Goal: Task Accomplishment & Management: Use online tool/utility

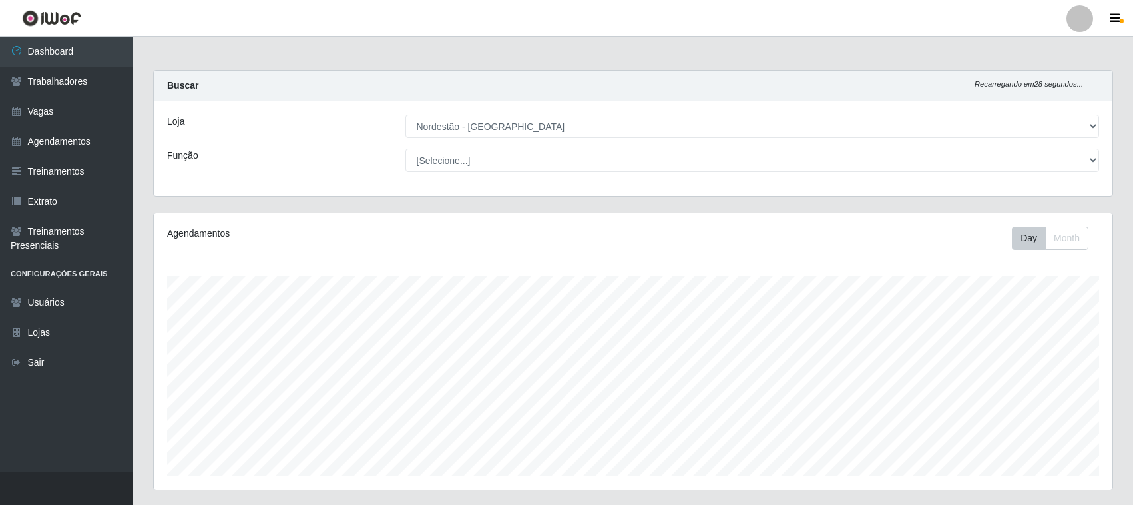
select select "420"
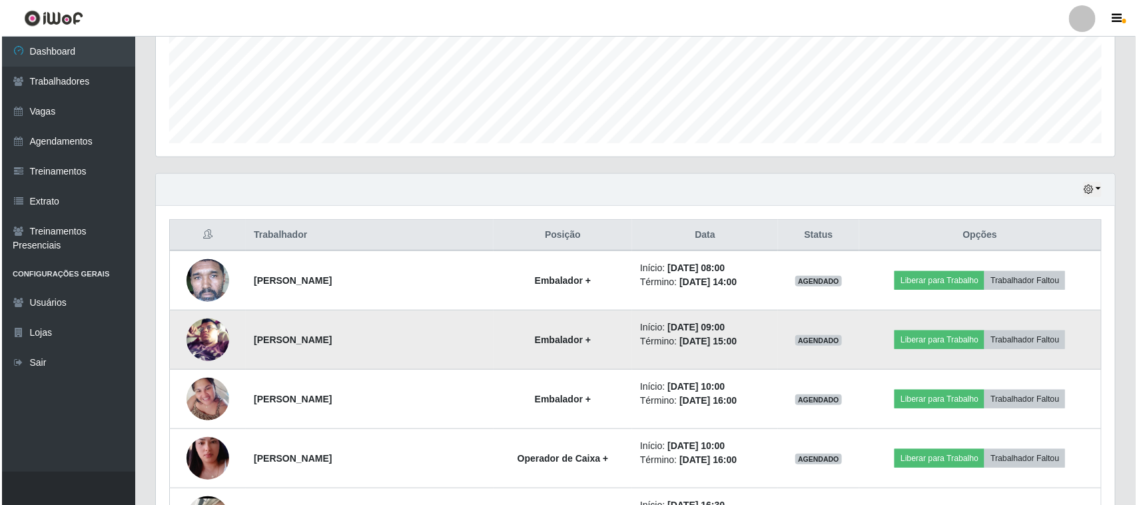
scroll to position [277, 959]
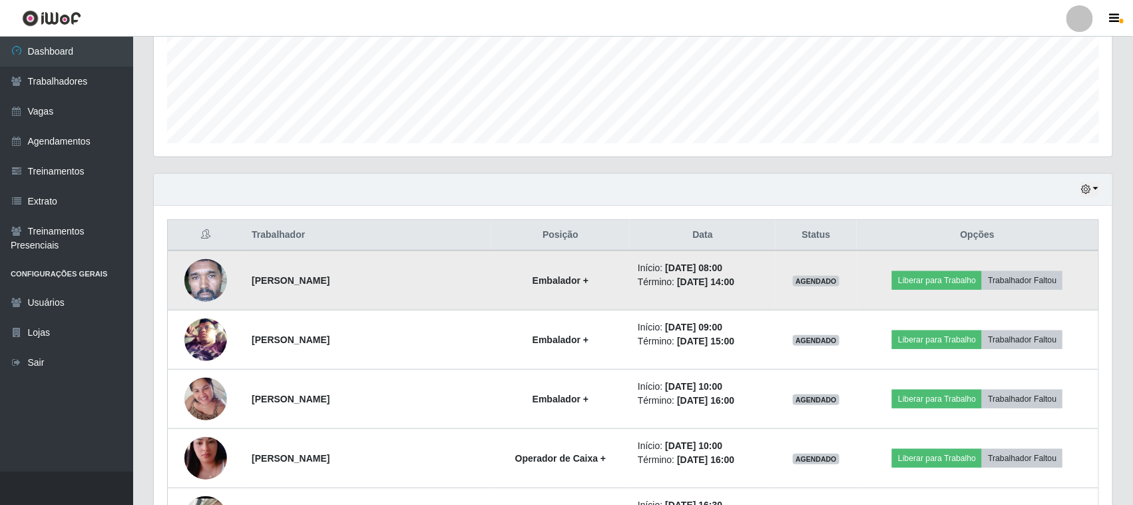
click at [210, 274] on img at bounding box center [205, 280] width 43 height 88
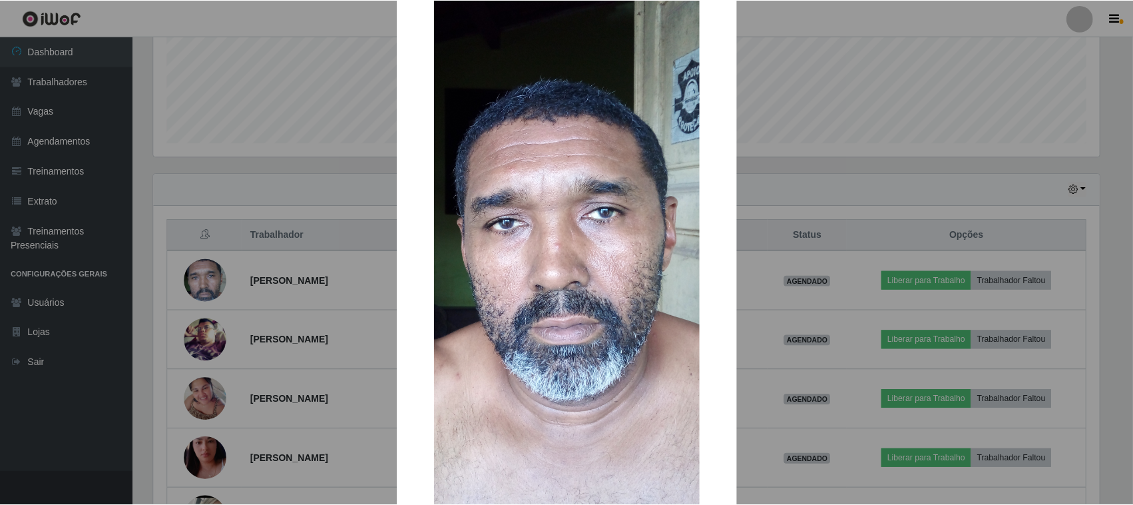
scroll to position [158, 0]
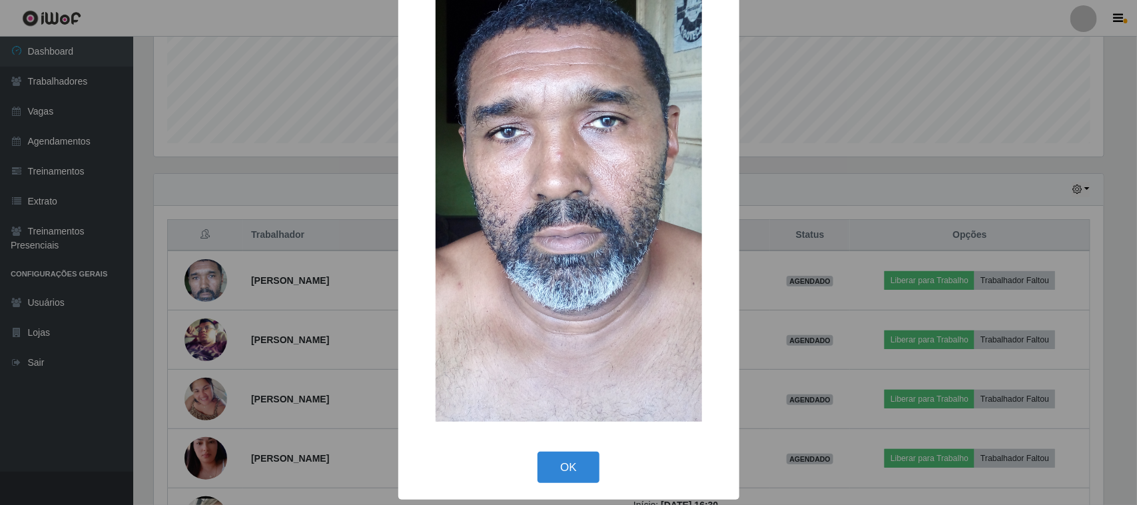
drag, startPoint x: 567, startPoint y: 461, endPoint x: 599, endPoint y: 456, distance: 32.4
click at [567, 463] on button "OK" at bounding box center [568, 466] width 62 height 31
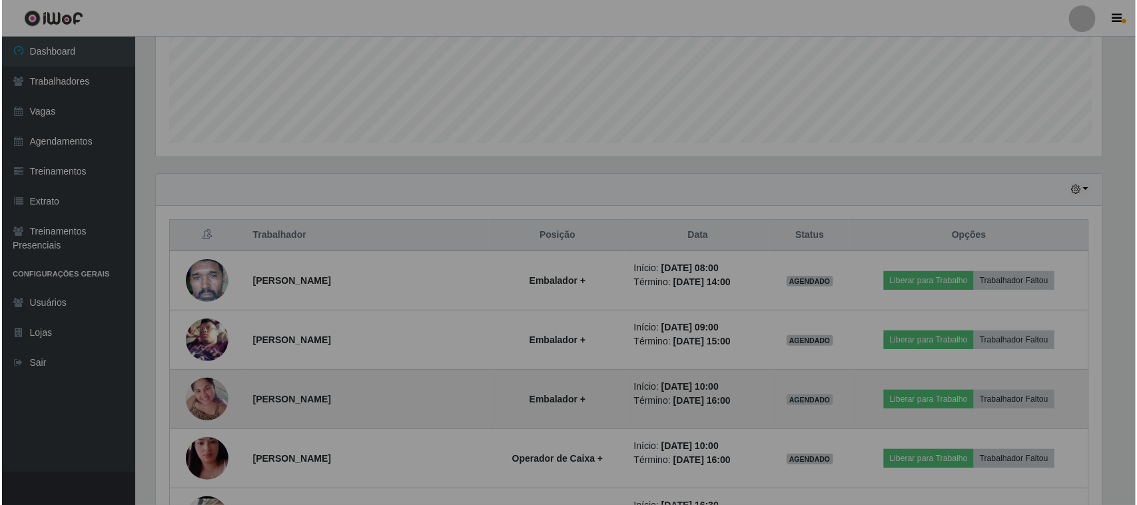
scroll to position [277, 959]
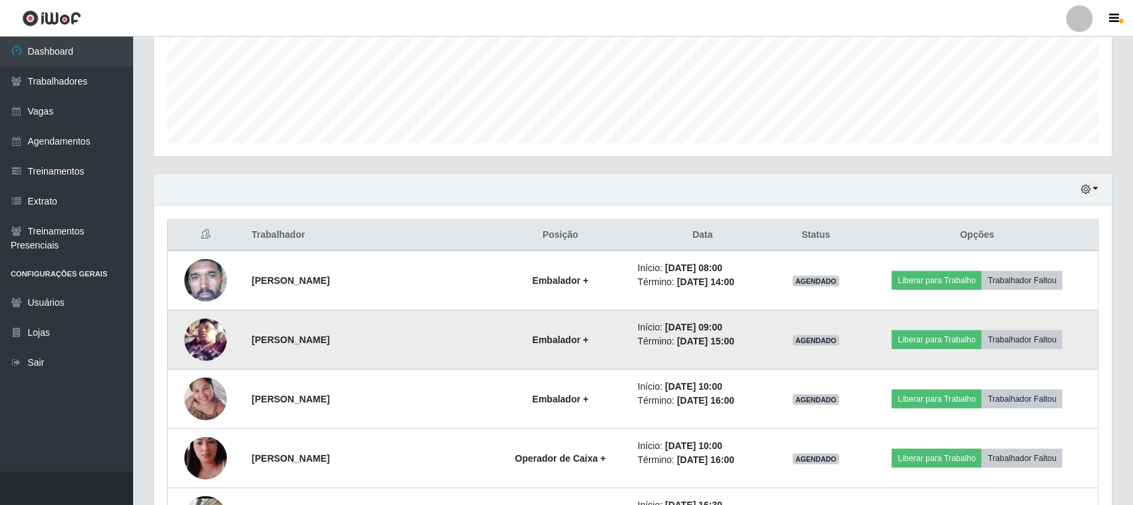
click at [205, 336] on img at bounding box center [205, 339] width 43 height 85
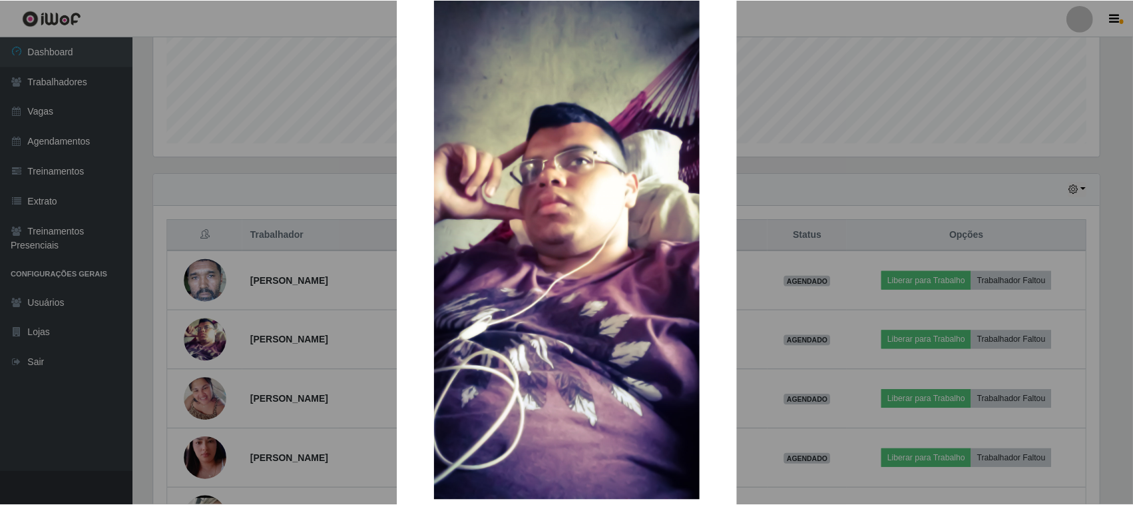
scroll to position [144, 0]
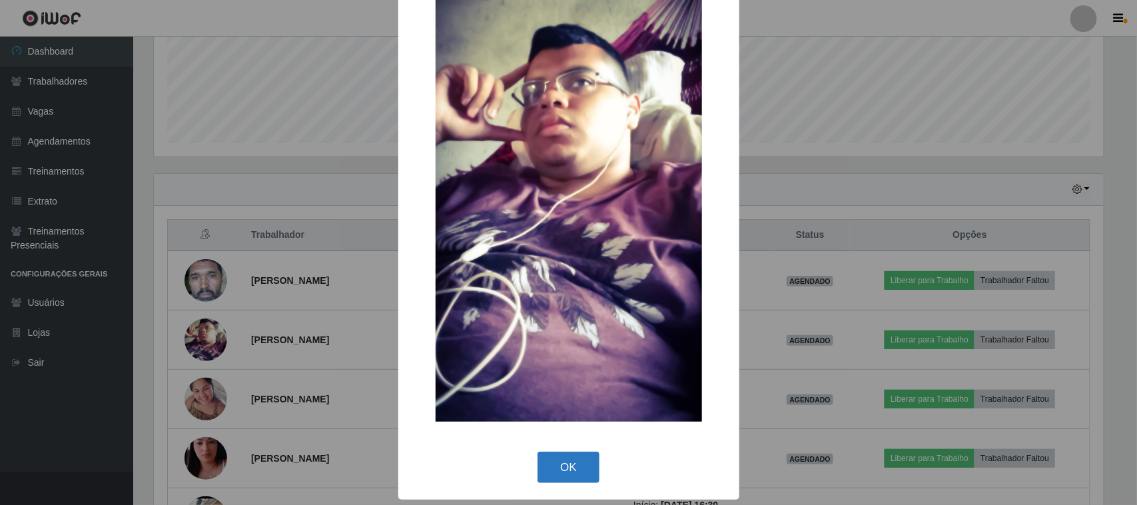
click at [567, 461] on button "OK" at bounding box center [568, 466] width 62 height 31
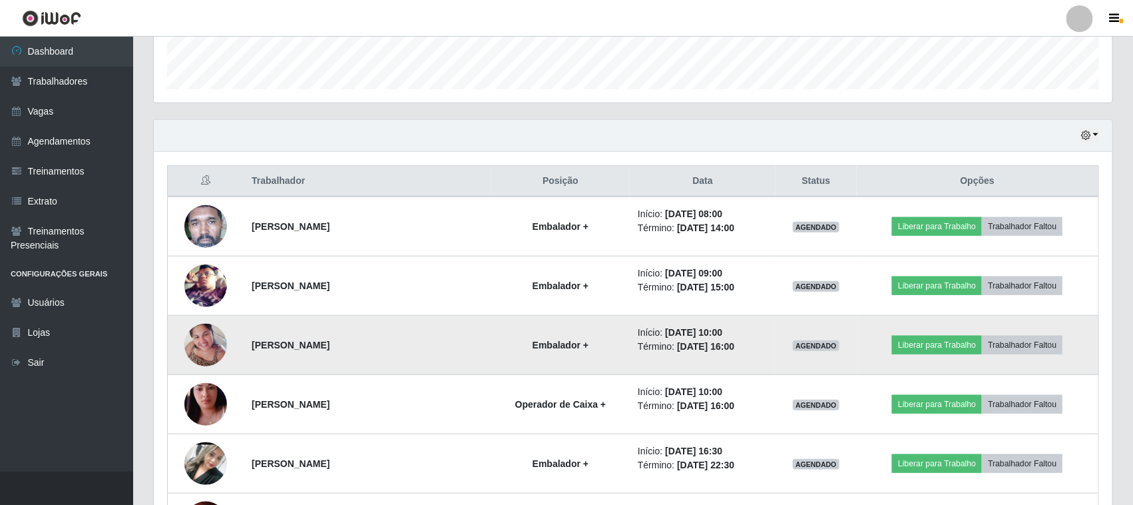
scroll to position [416, 0]
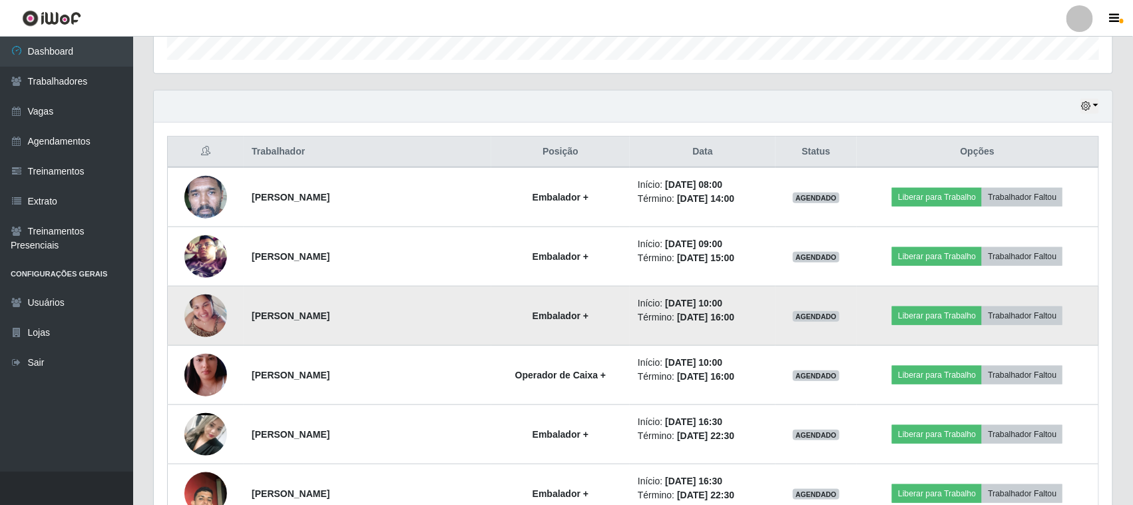
click at [208, 314] on img at bounding box center [205, 315] width 43 height 57
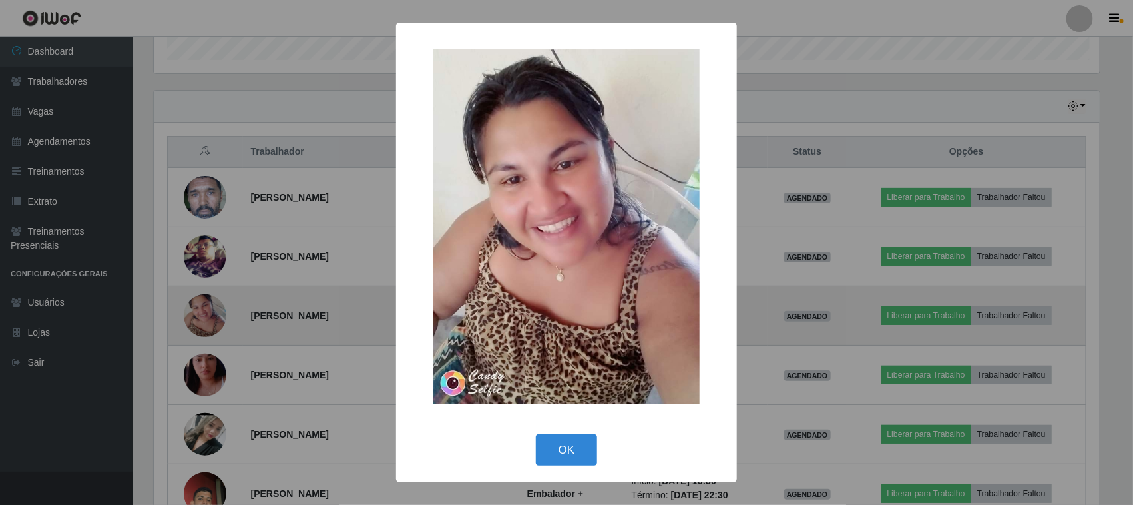
scroll to position [277, 950]
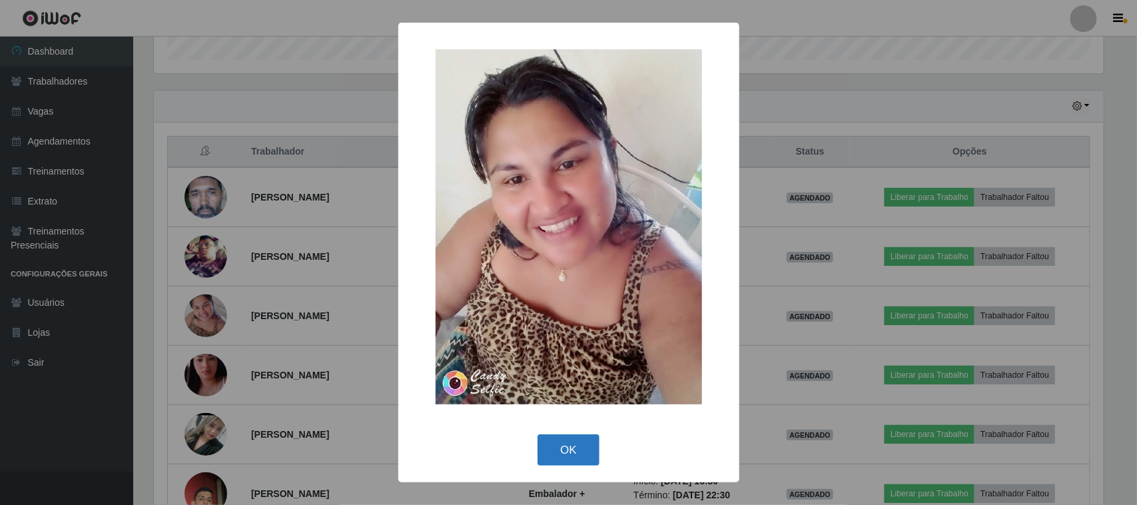
click at [573, 453] on button "OK" at bounding box center [568, 449] width 62 height 31
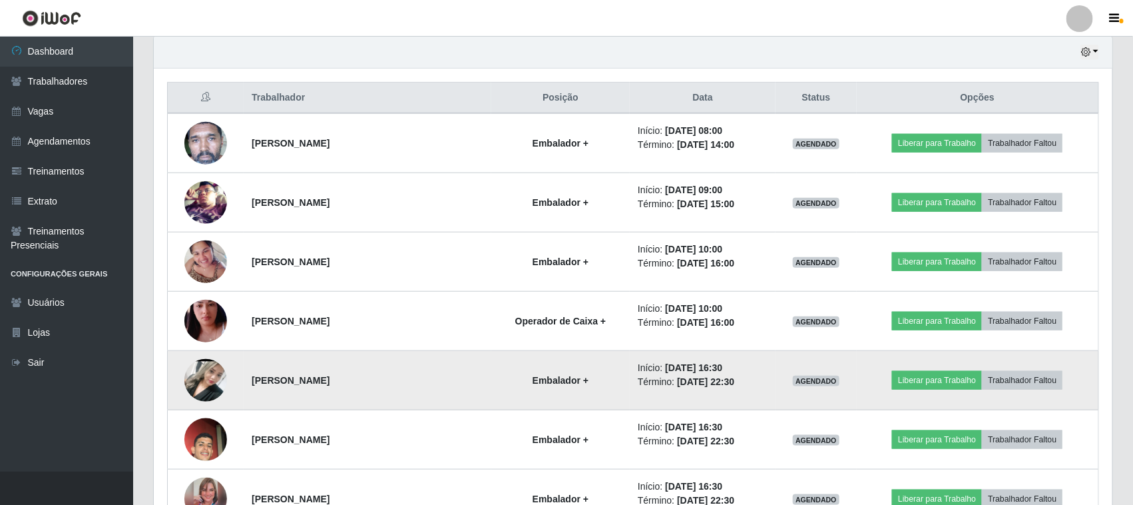
scroll to position [499, 0]
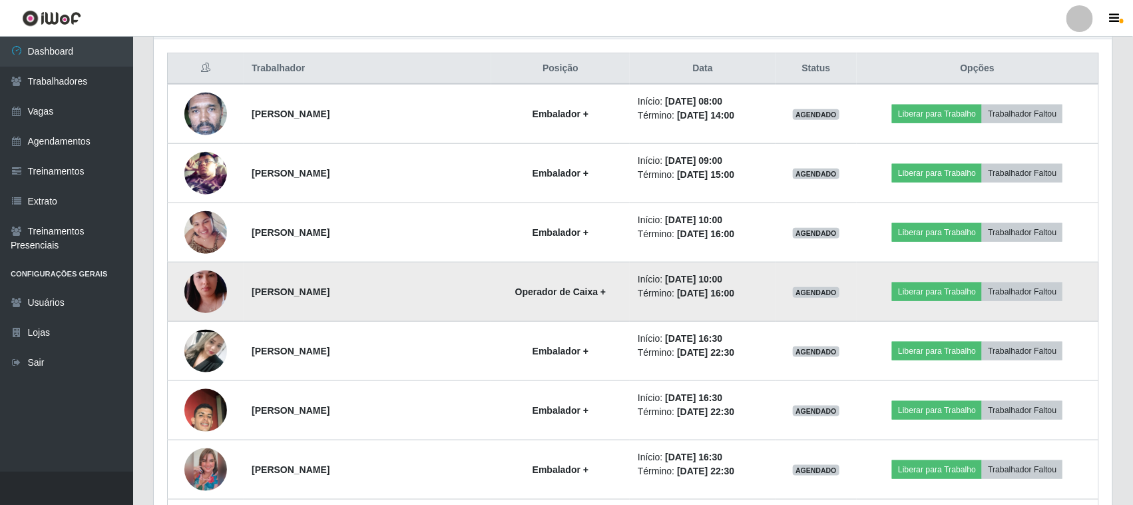
click at [211, 291] on img at bounding box center [205, 292] width 43 height 76
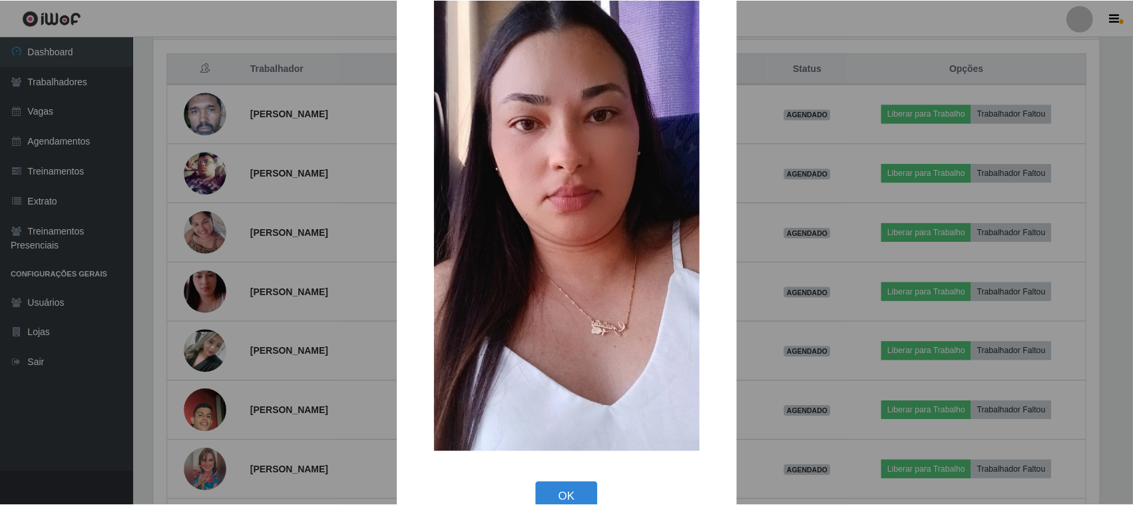
scroll to position [83, 0]
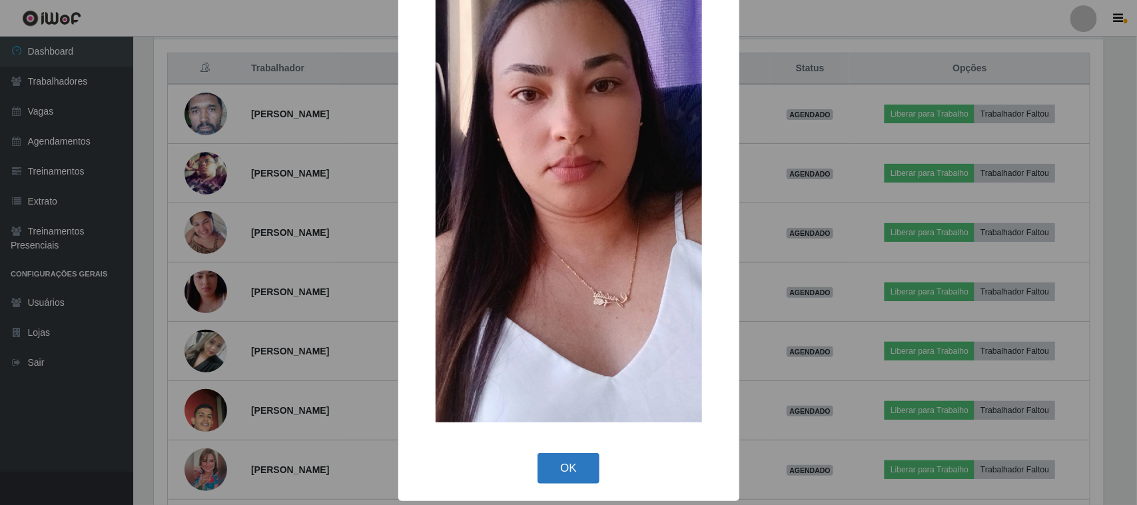
click at [557, 463] on button "OK" at bounding box center [568, 468] width 62 height 31
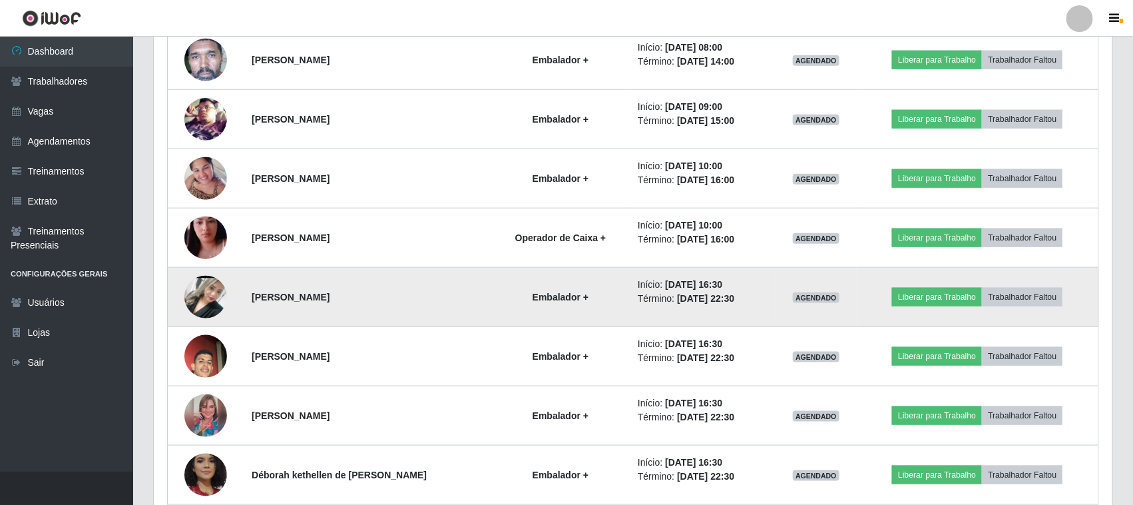
scroll to position [583, 0]
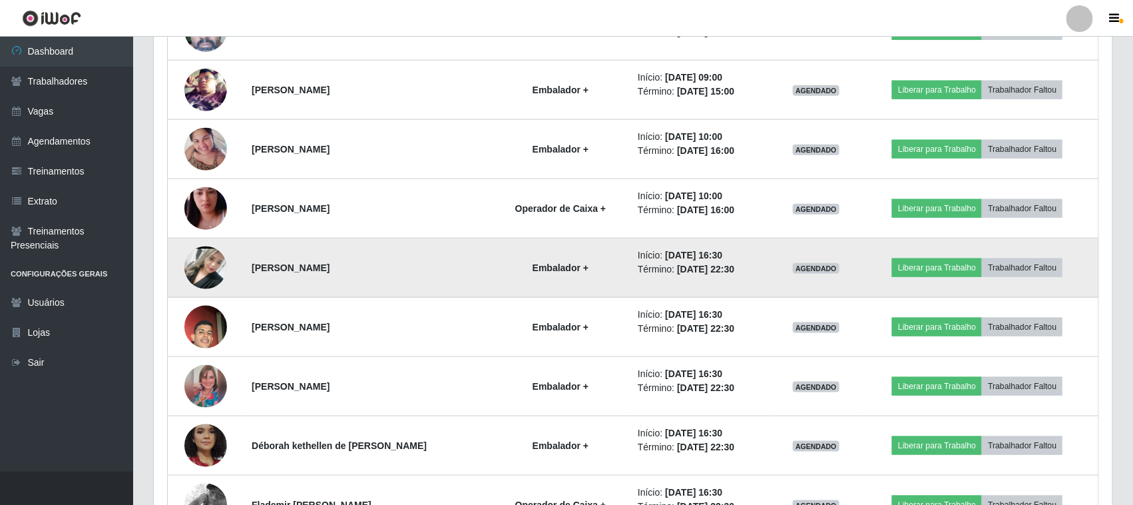
click at [208, 270] on img at bounding box center [205, 267] width 43 height 95
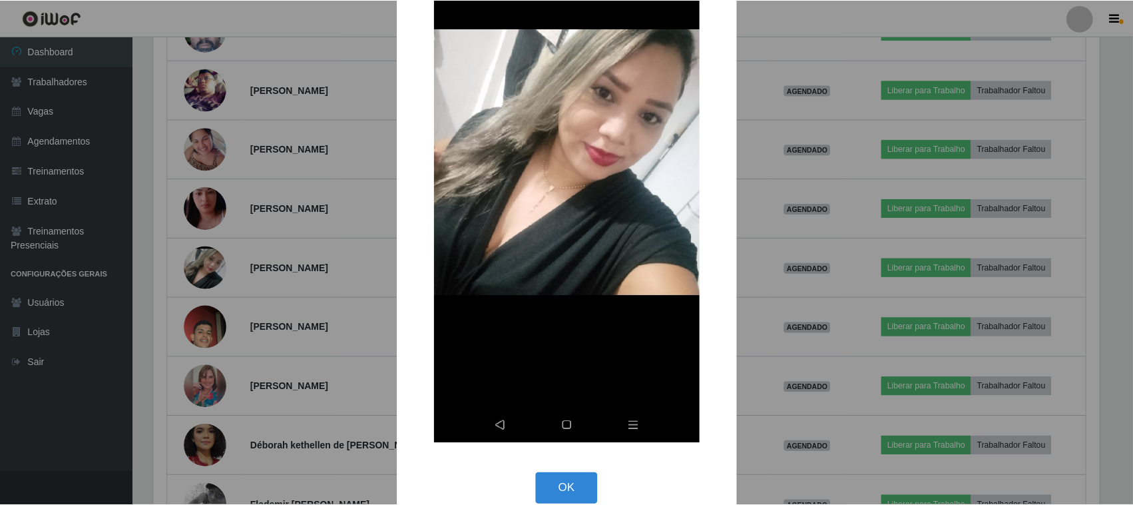
scroll to position [203, 0]
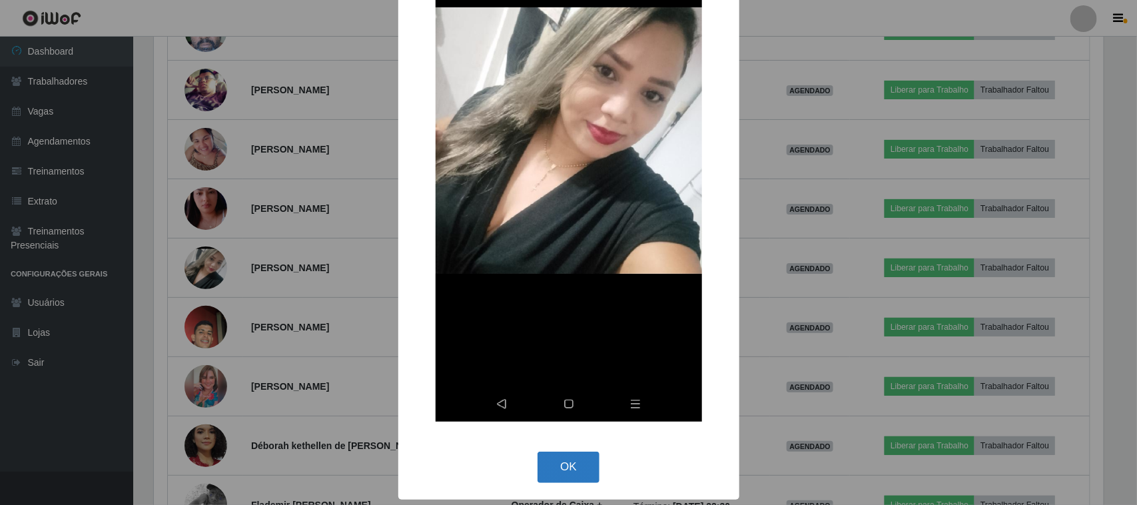
click at [566, 466] on button "OK" at bounding box center [568, 466] width 62 height 31
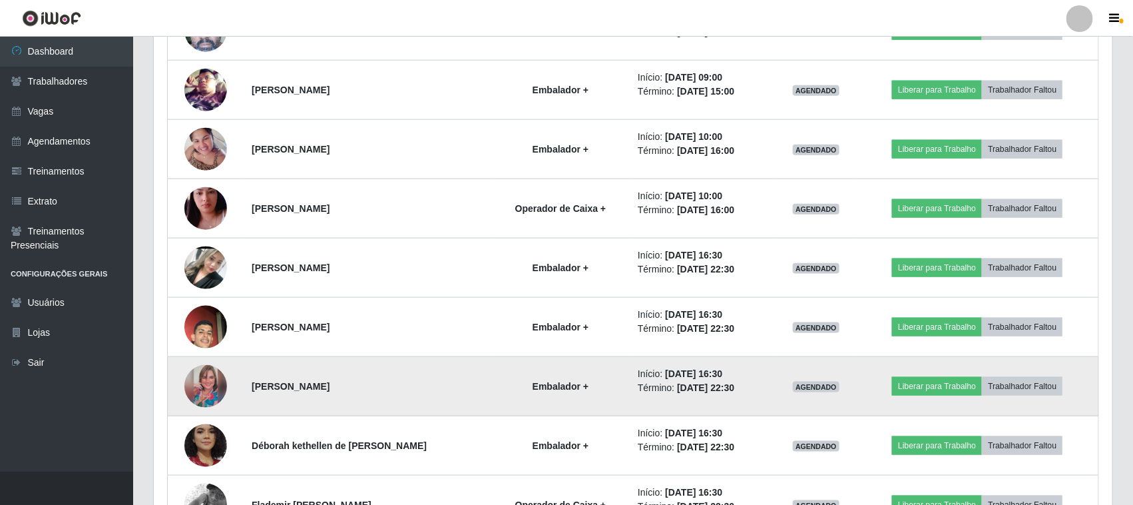
scroll to position [0, 0]
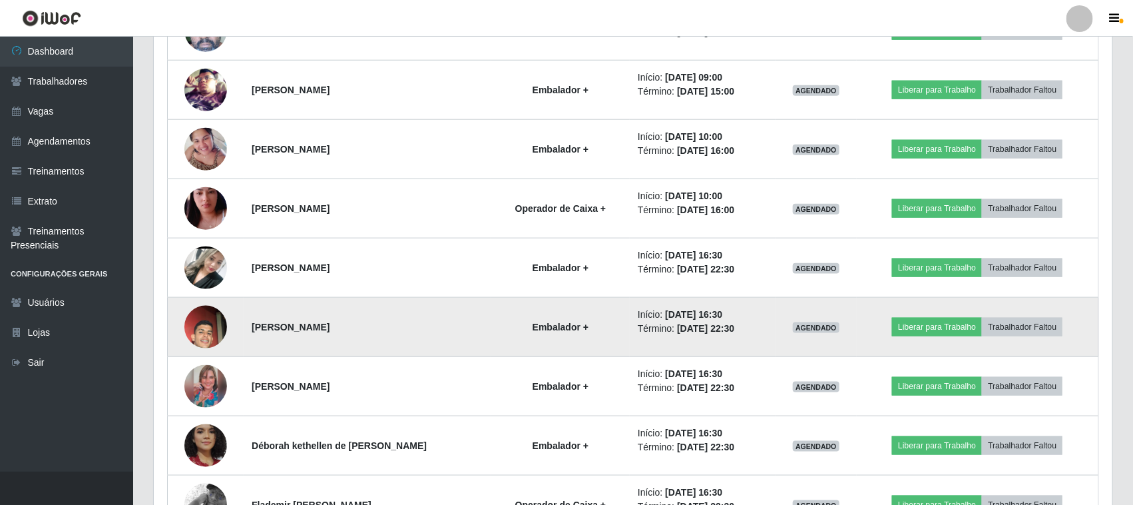
click at [210, 325] on img at bounding box center [205, 327] width 43 height 76
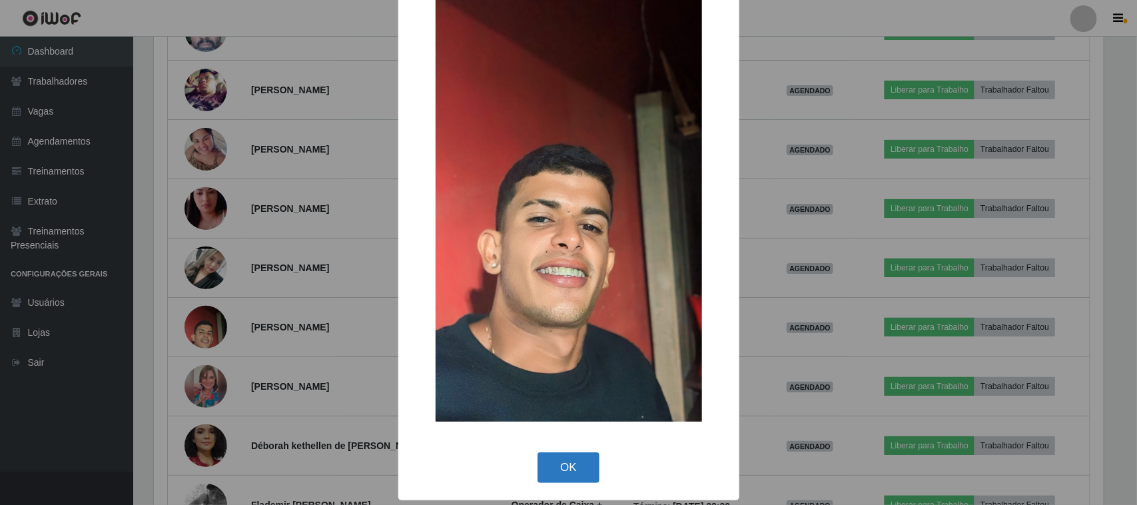
click at [574, 468] on button "OK" at bounding box center [568, 467] width 62 height 31
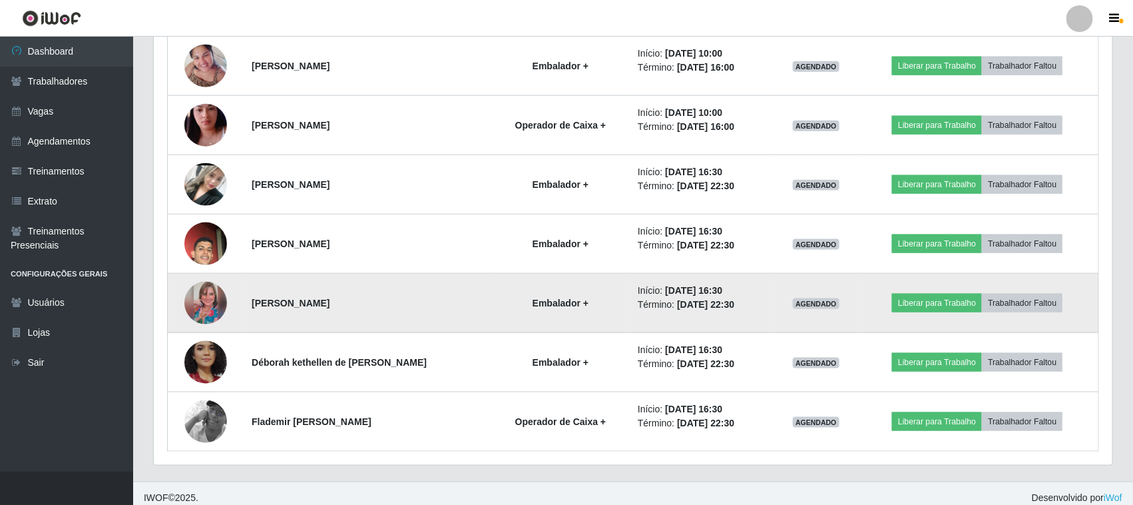
click at [204, 305] on img at bounding box center [205, 303] width 43 height 43
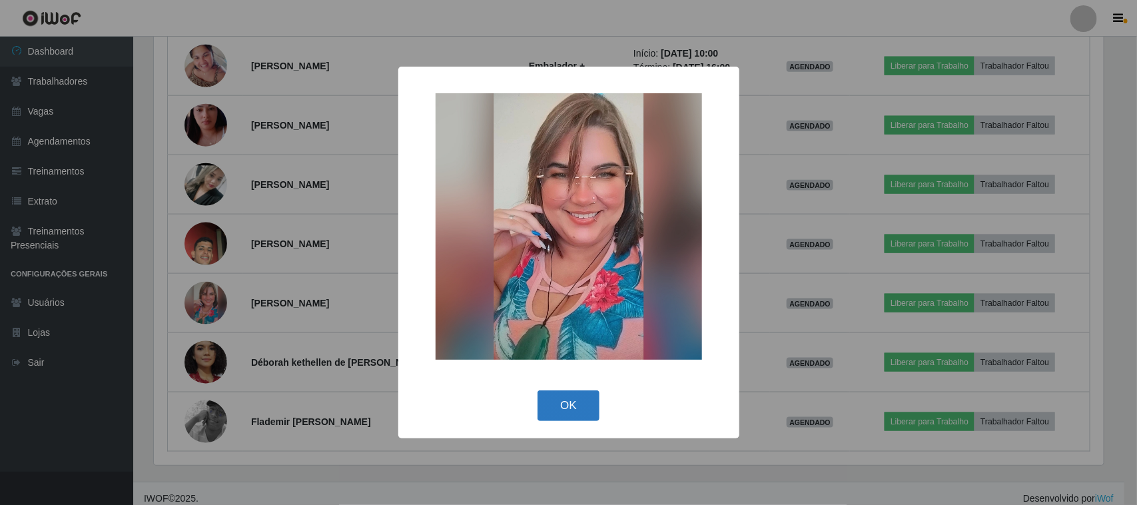
click at [567, 408] on button "OK" at bounding box center [568, 405] width 62 height 31
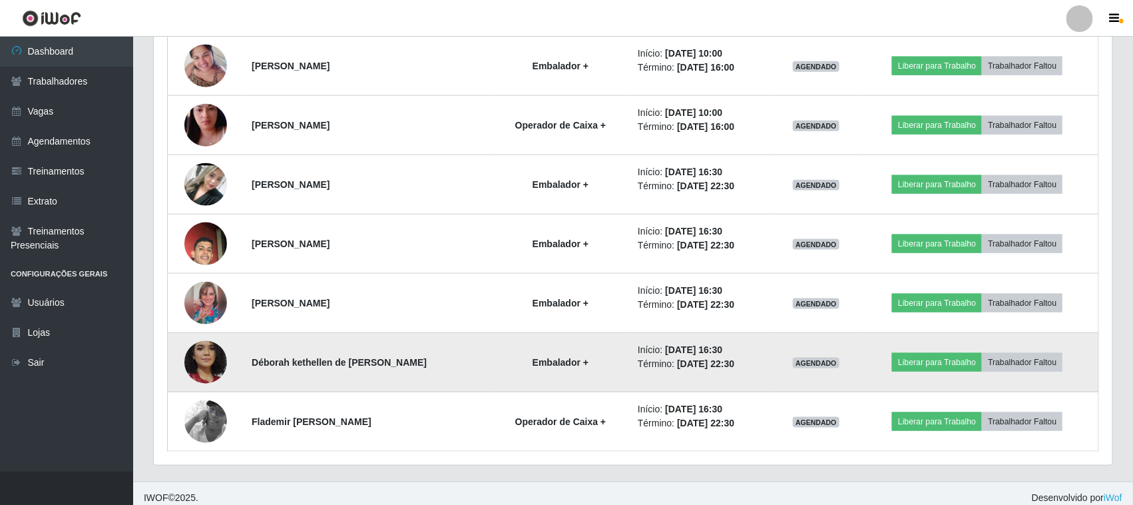
click at [203, 358] on img at bounding box center [205, 362] width 43 height 88
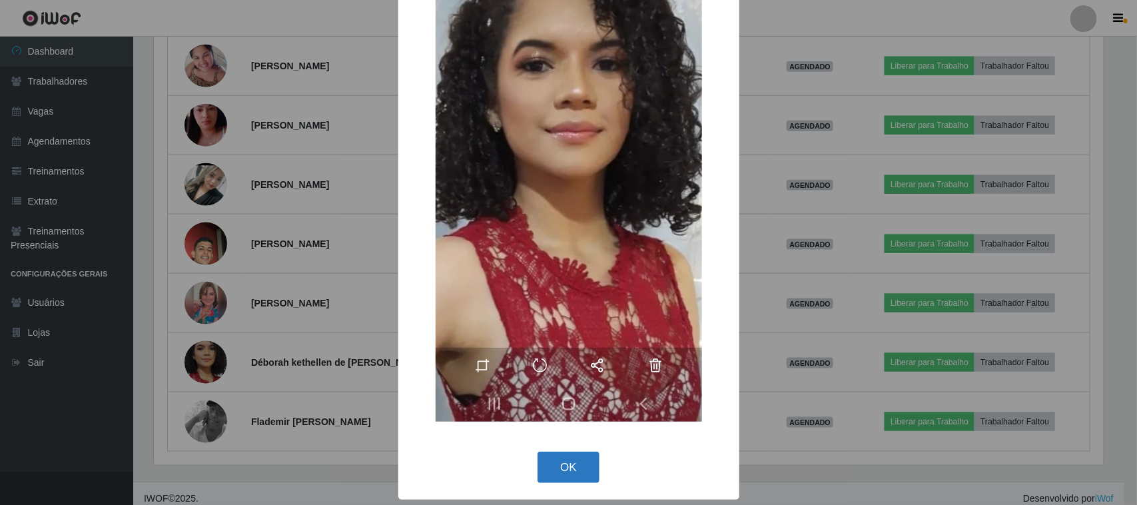
click at [563, 467] on button "OK" at bounding box center [568, 466] width 62 height 31
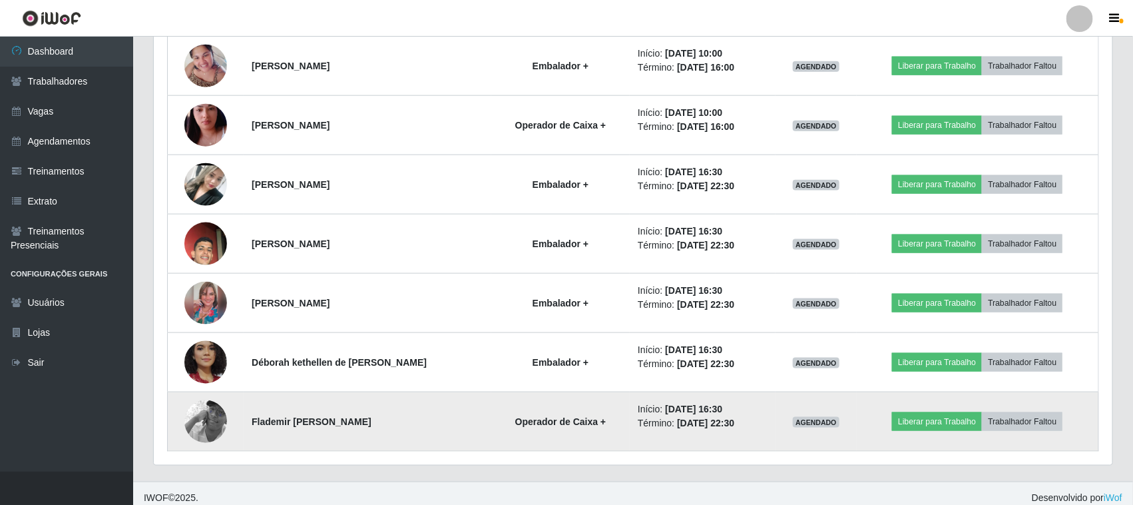
click at [212, 414] on img at bounding box center [205, 422] width 43 height 76
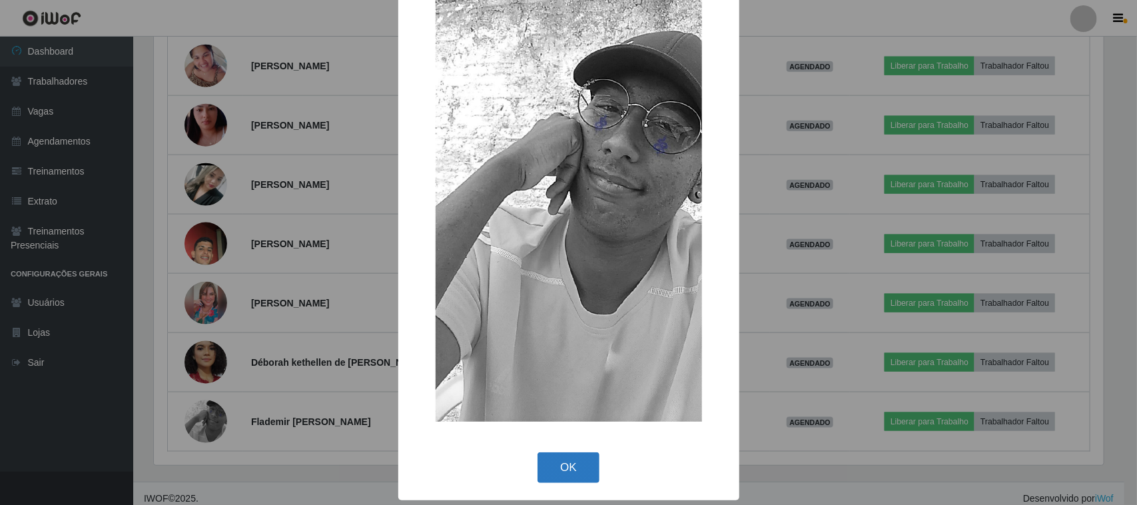
click at [549, 470] on button "OK" at bounding box center [568, 467] width 62 height 31
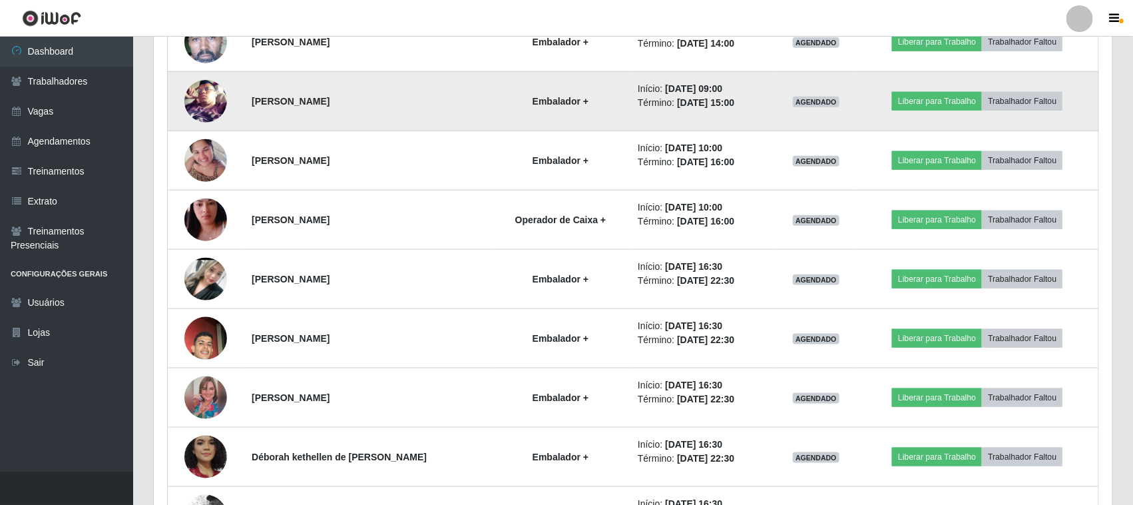
scroll to position [428, 0]
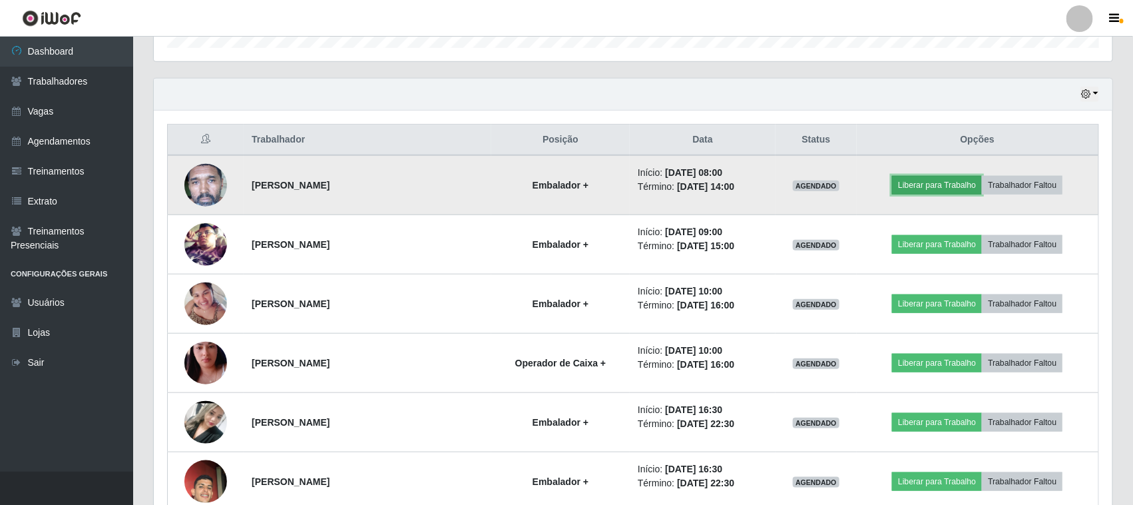
click at [954, 182] on button "Liberar para Trabalho" at bounding box center [937, 185] width 90 height 19
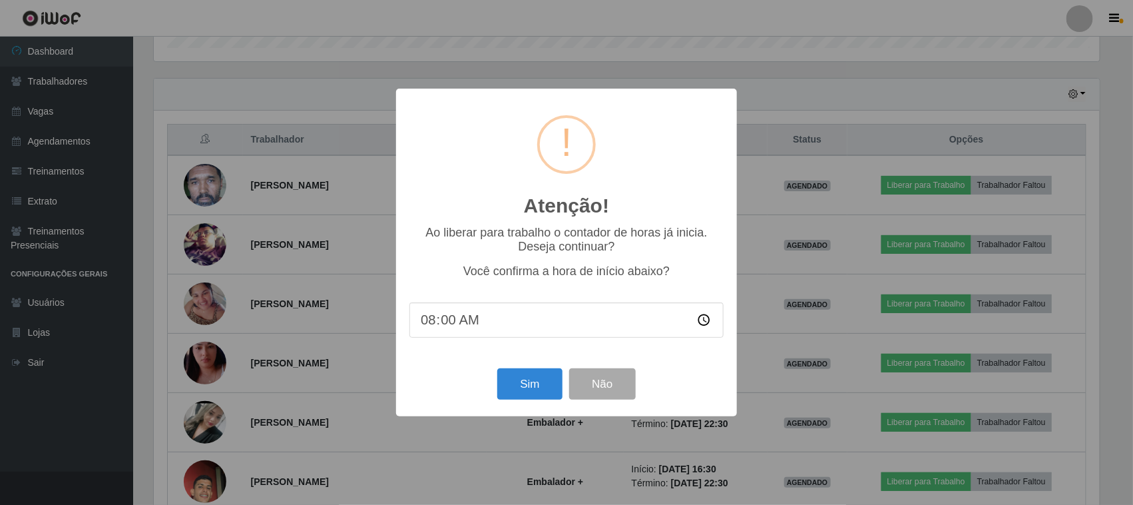
scroll to position [277, 950]
click at [533, 384] on button "Sim" at bounding box center [531, 383] width 65 height 31
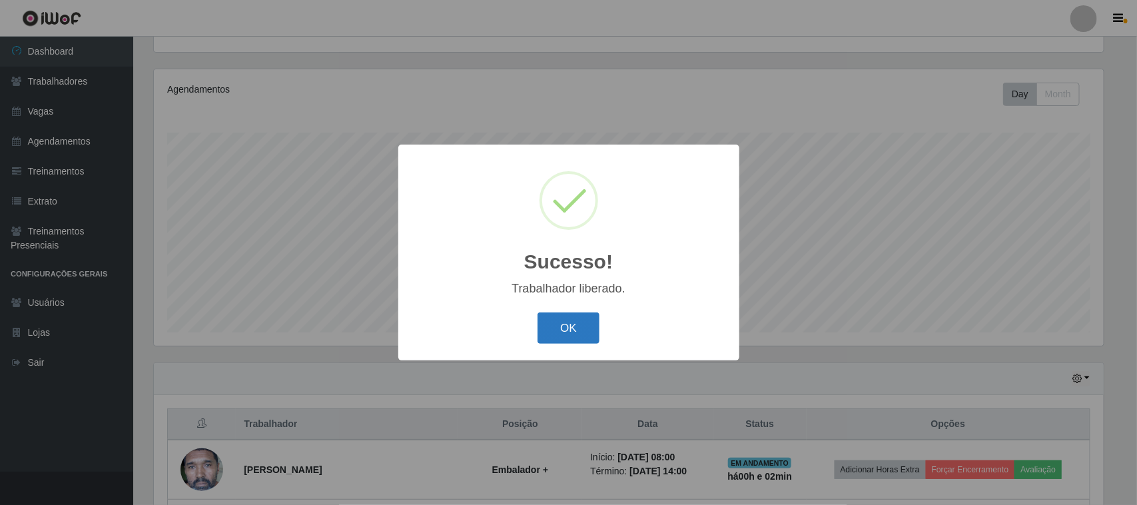
click at [557, 328] on button "OK" at bounding box center [568, 327] width 62 height 31
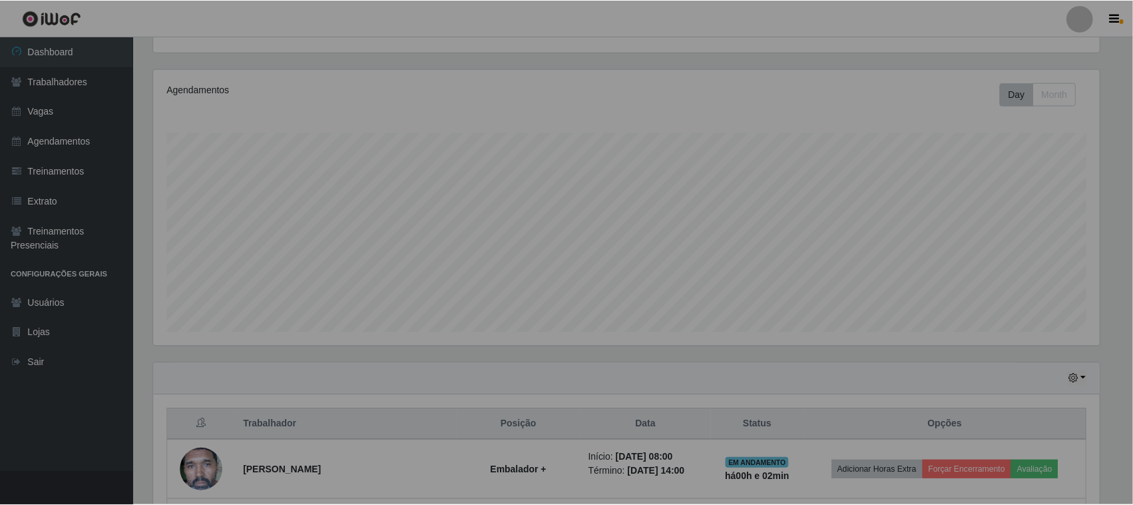
scroll to position [277, 959]
